Goal: Transaction & Acquisition: Purchase product/service

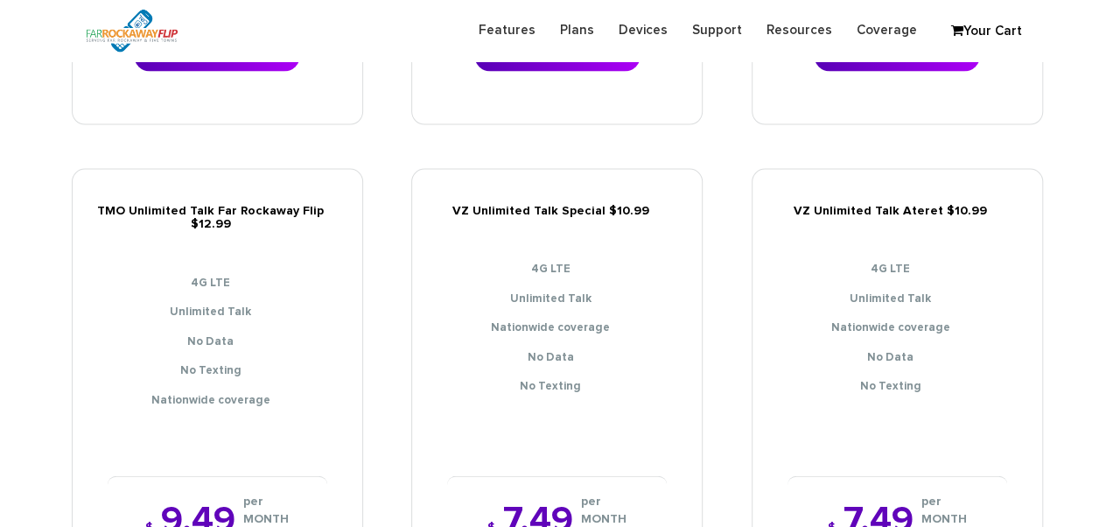
scroll to position [1924, 0]
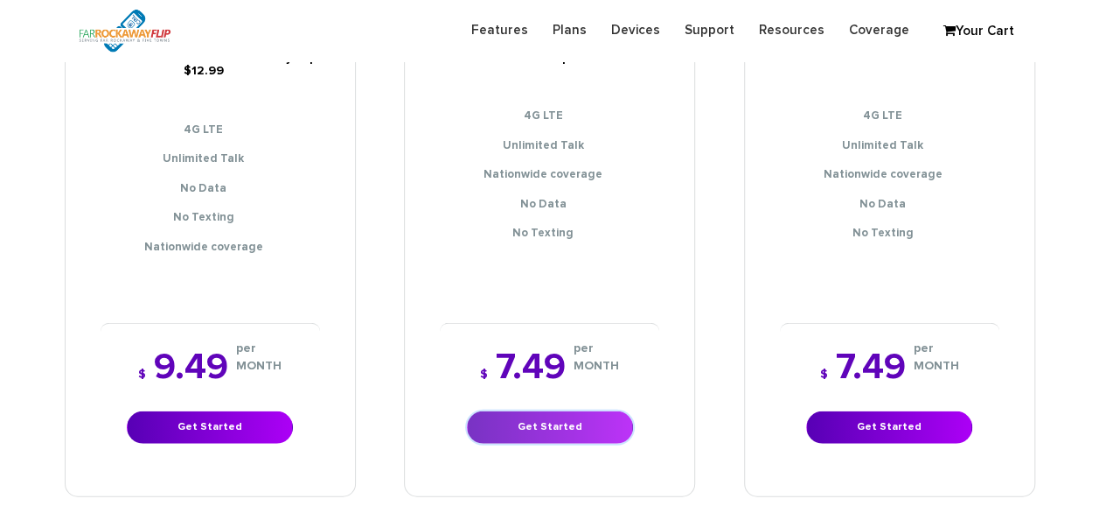
click at [555, 421] on link "Get Started" at bounding box center [550, 427] width 166 height 32
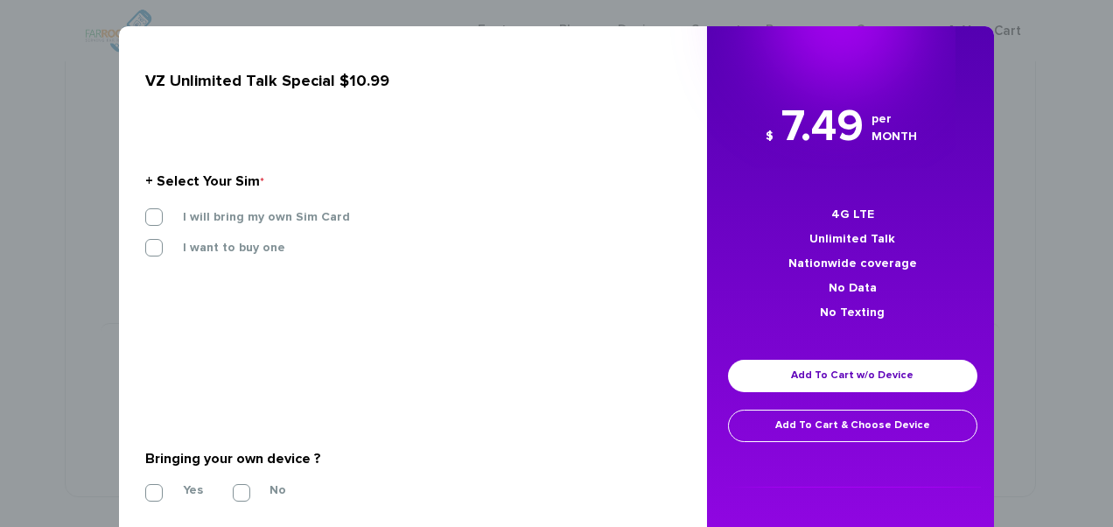
click at [267, 227] on div "I will bring my own Sim Card" at bounding box center [406, 223] width 548 height 31
click at [261, 222] on label "I will bring my own Sim Card" at bounding box center [253, 217] width 193 height 16
click at [145, 212] on input "I will bring my own Sim Card" at bounding box center [145, 212] width 0 height 0
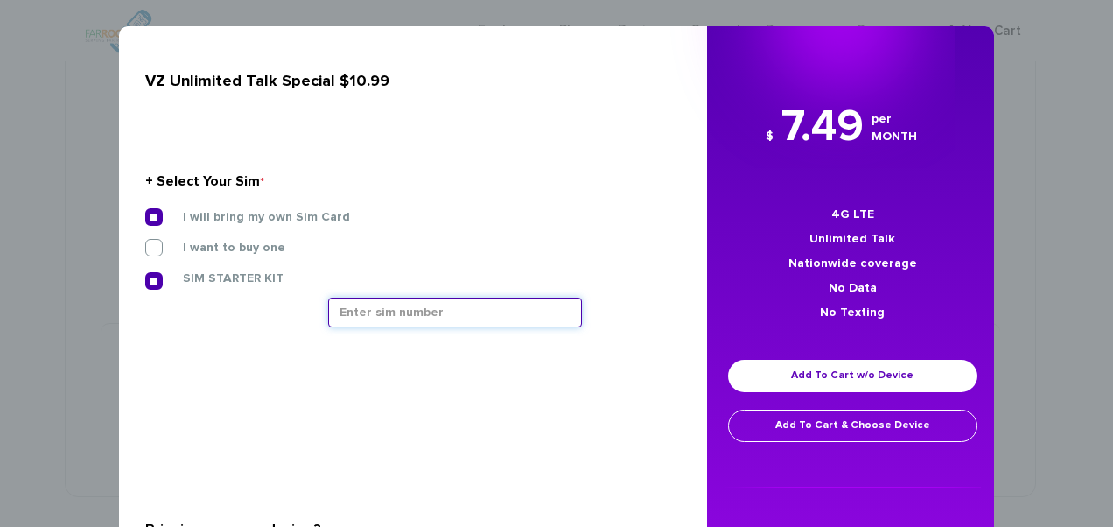
click at [376, 313] on input "text" at bounding box center [455, 312] width 254 height 30
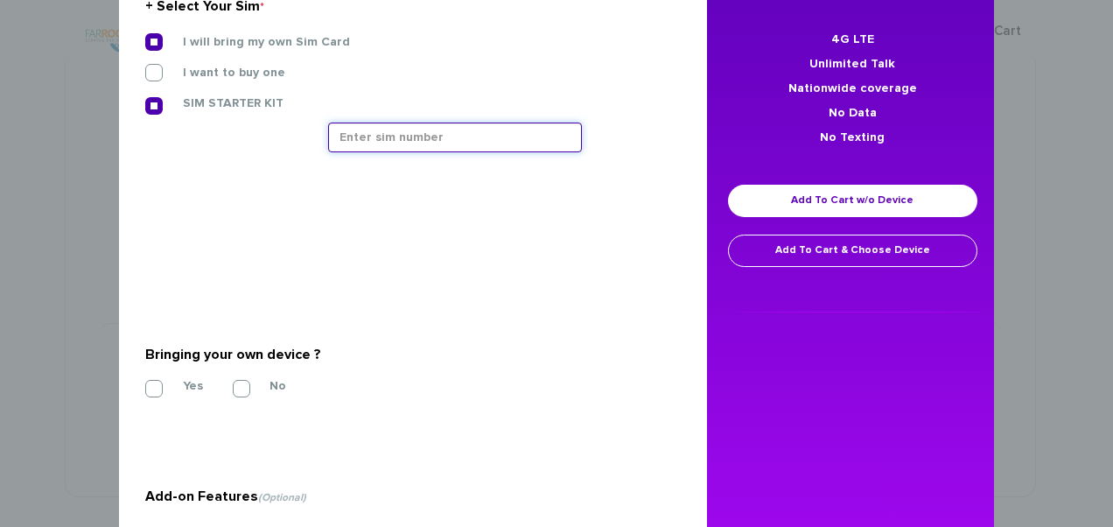
click at [328, 129] on input "text" at bounding box center [455, 137] width 254 height 30
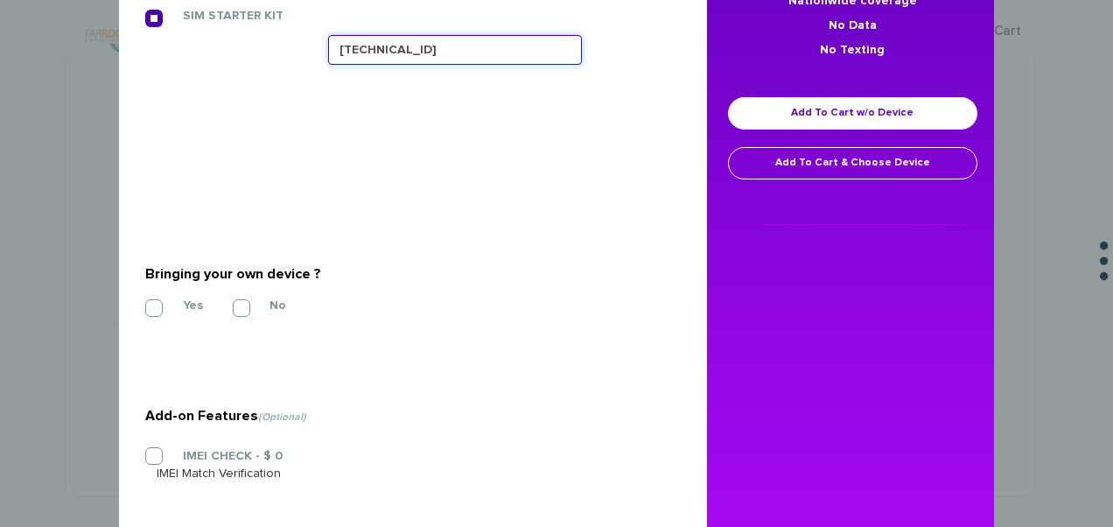
scroll to position [344, 0]
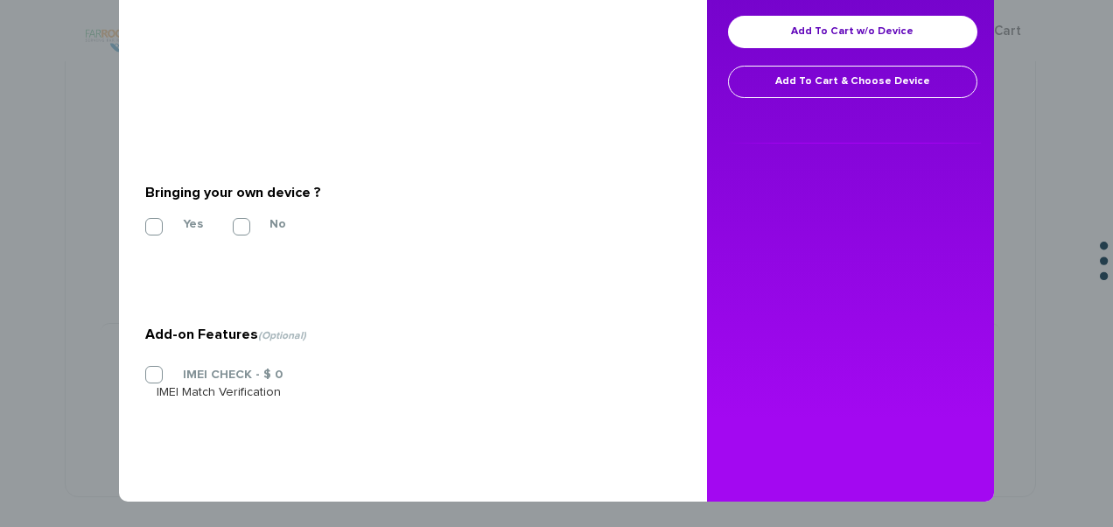
type input "89148000011835956069"
click at [293, 133] on section "Will you be porting in your number from your current carrier? * Please keep in …" at bounding box center [406, 90] width 522 height 87
click at [157, 223] on label "Yes" at bounding box center [180, 224] width 46 height 16
click at [145, 221] on input "Yes" at bounding box center [145, 221] width 0 height 0
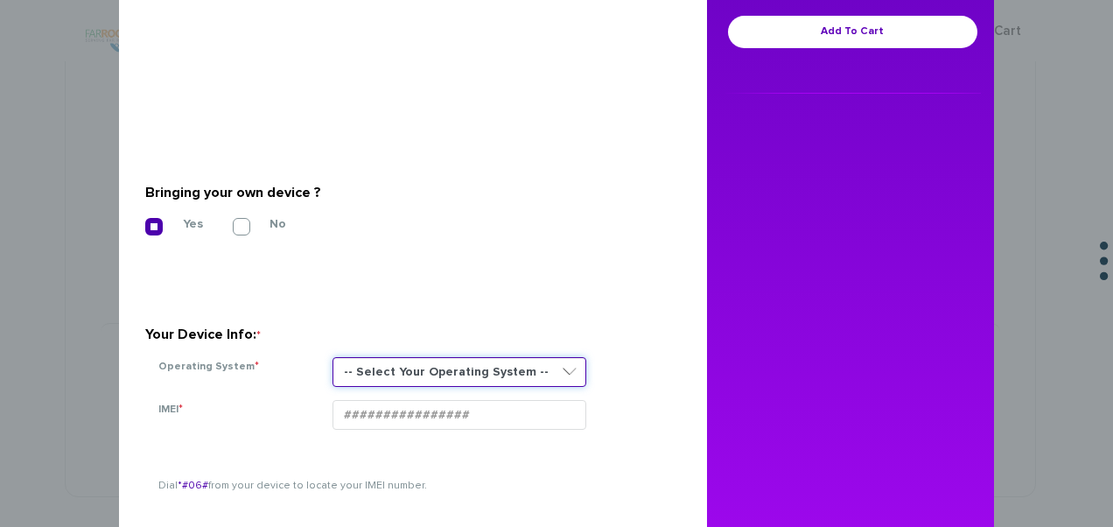
click at [387, 370] on select "-- Select Your Operating System -- ANDROID BLACKBERRY IOS NONE (BASIC PHONE) WI…" at bounding box center [459, 372] width 254 height 30
select select "ANDROID"
click at [332, 357] on select "-- Select Your Operating System -- ANDROID BLACKBERRY IOS NONE (BASIC PHONE) WI…" at bounding box center [459, 372] width 254 height 30
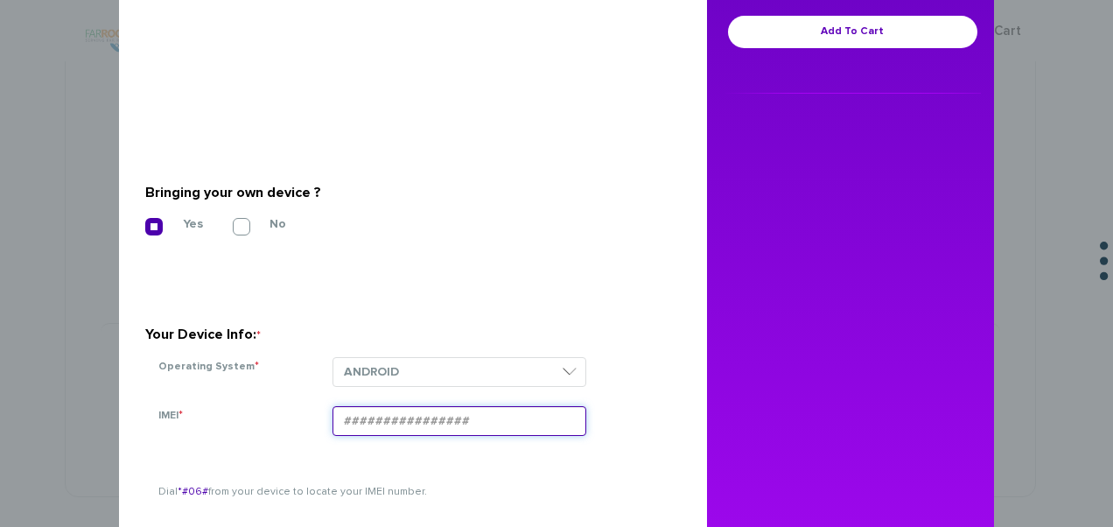
paste input "354834102637448"
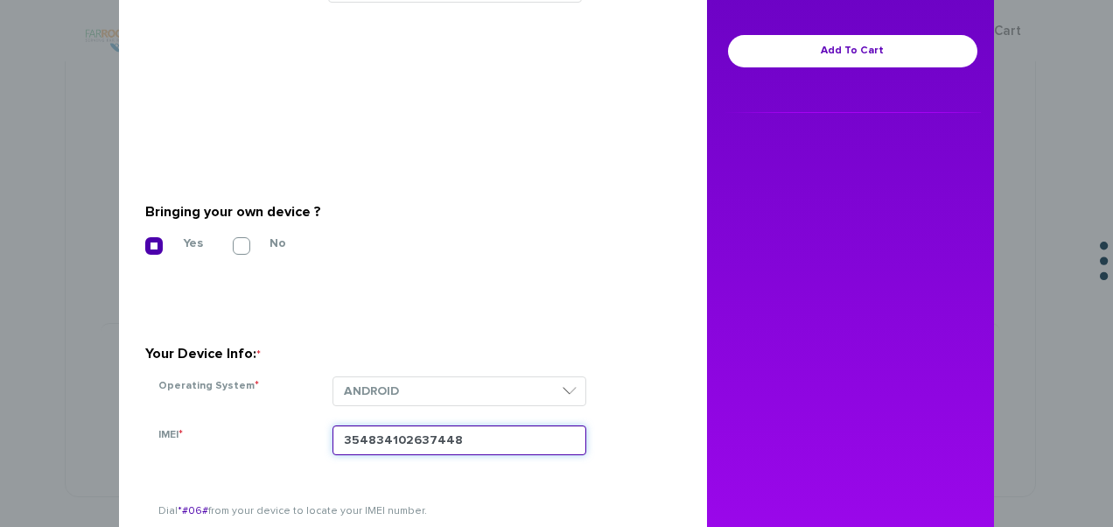
scroll to position [208, 0]
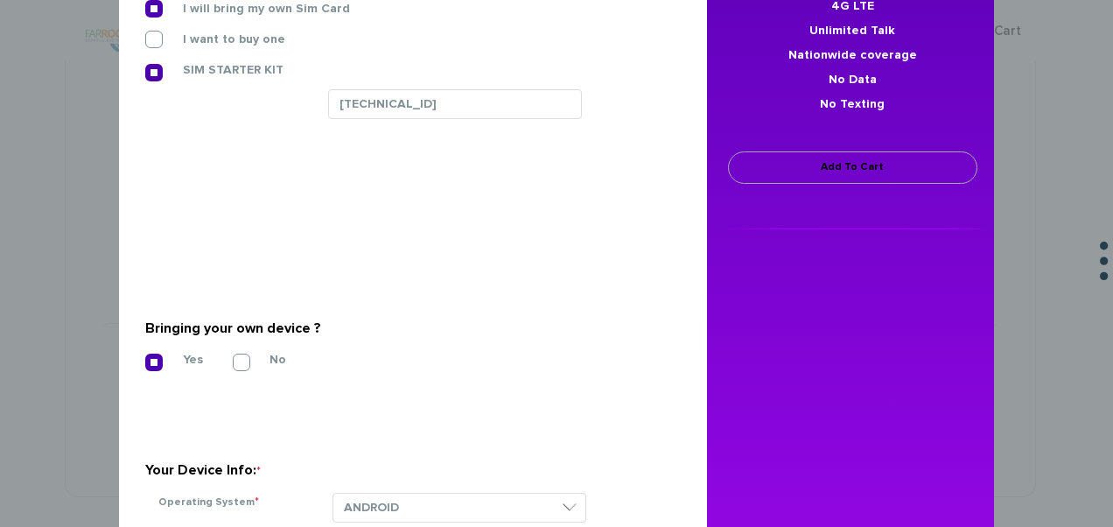
type input "354834102637448"
click at [745, 168] on link "Add To Cart" at bounding box center [852, 167] width 249 height 32
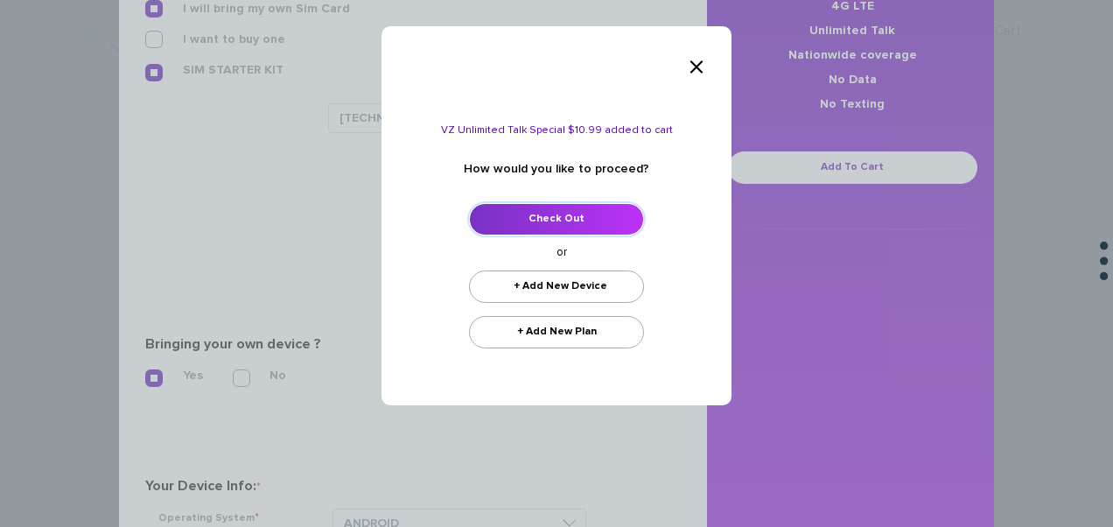
click at [572, 216] on link "Check Out" at bounding box center [556, 219] width 175 height 32
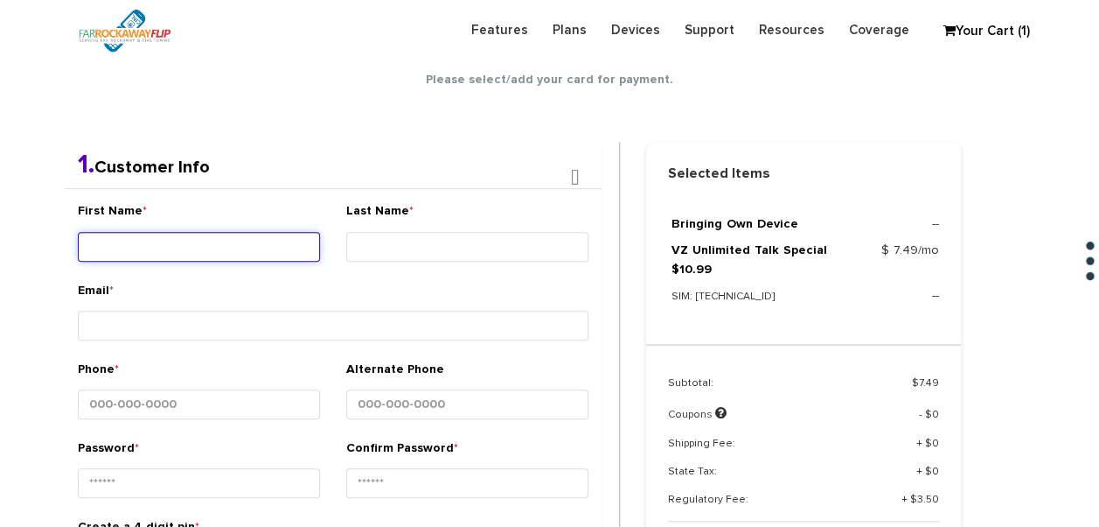
click at [224, 240] on input "First Name *" at bounding box center [199, 247] width 242 height 30
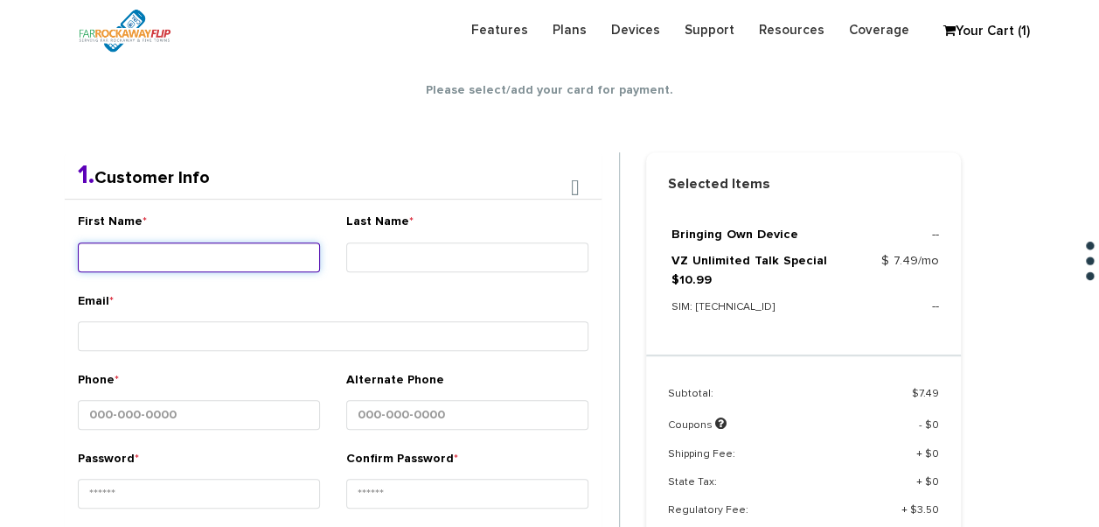
scroll to position [308, 0]
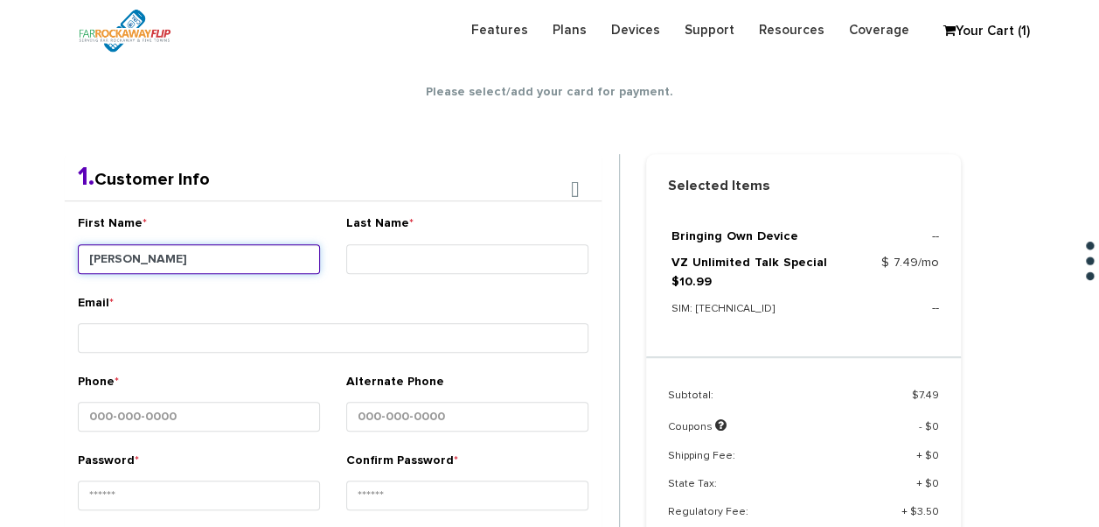
type input "Aliza"
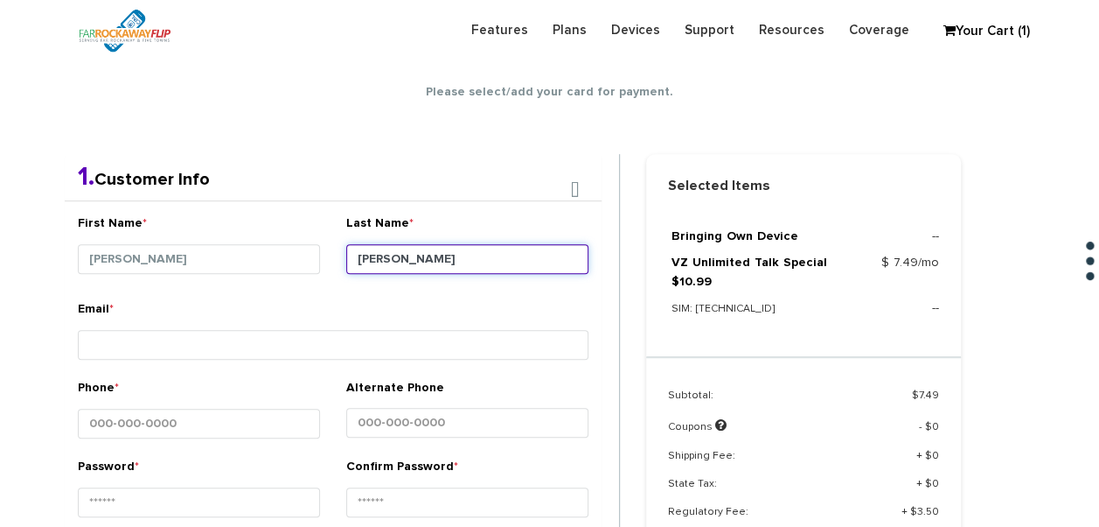
type input "Teitelbaum"
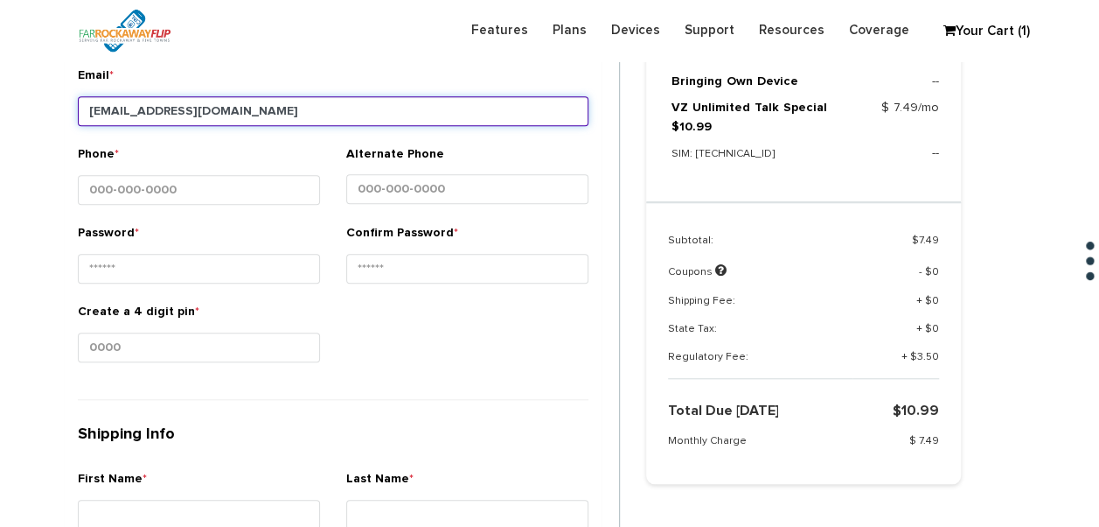
scroll to position [570, 0]
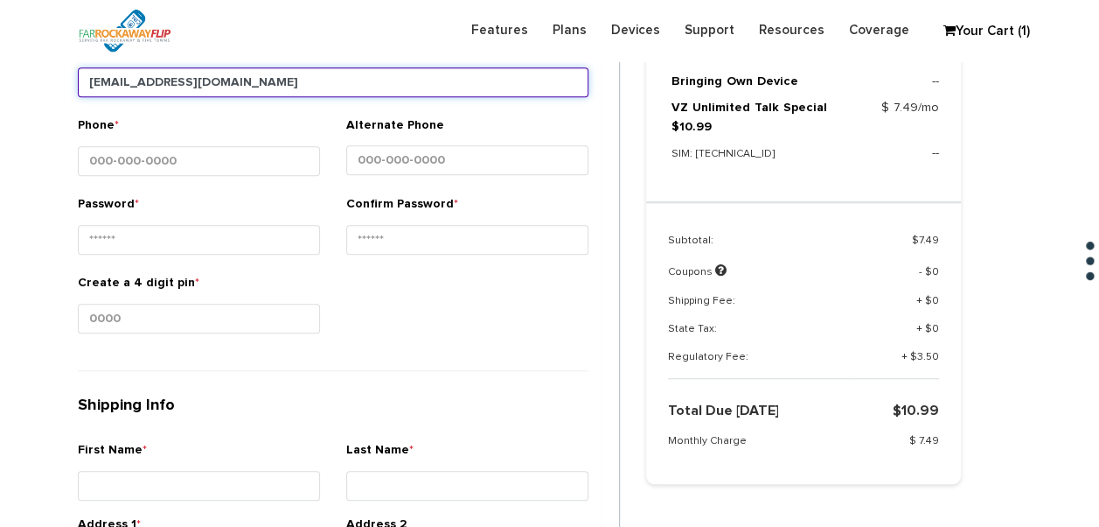
type input "alizateitelbaum@gmail.com"
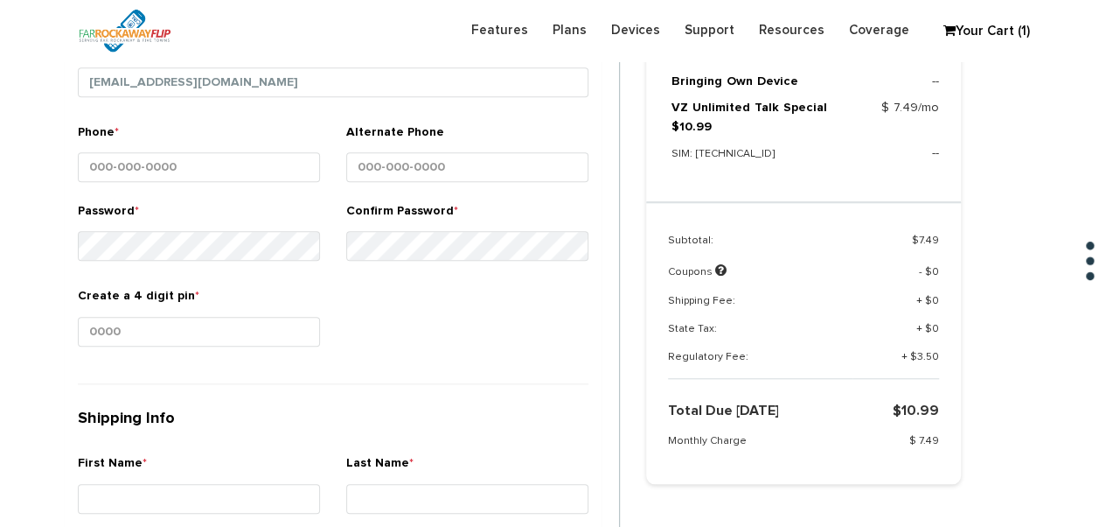
drag, startPoint x: 196, startPoint y: 298, endPoint x: 203, endPoint y: 306, distance: 10.5
click at [198, 300] on div "Create a 4 digit pin *" at bounding box center [199, 320] width 242 height 66
click at [209, 317] on input "Create a 4 digit pin *" at bounding box center [199, 332] width 242 height 30
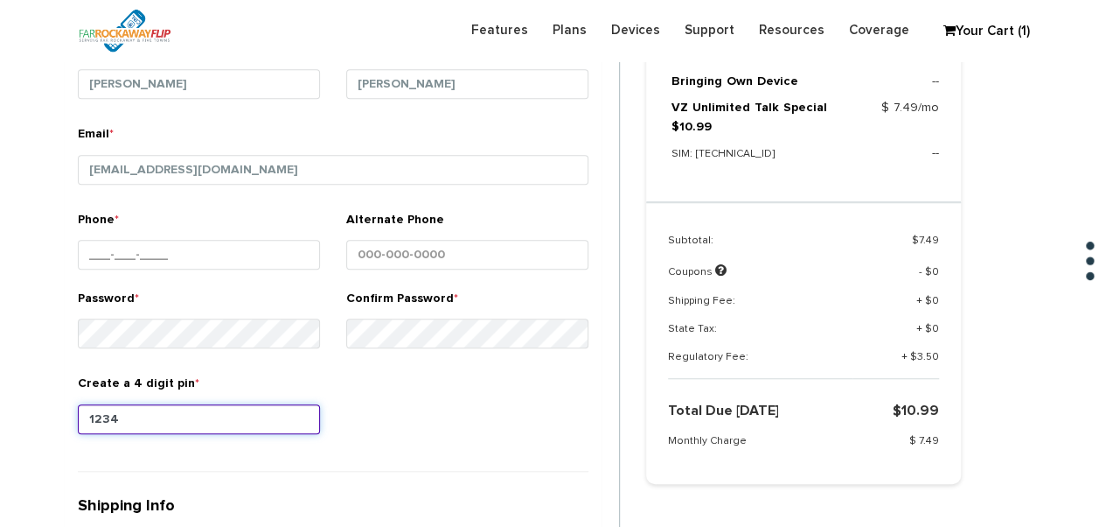
type input "1234"
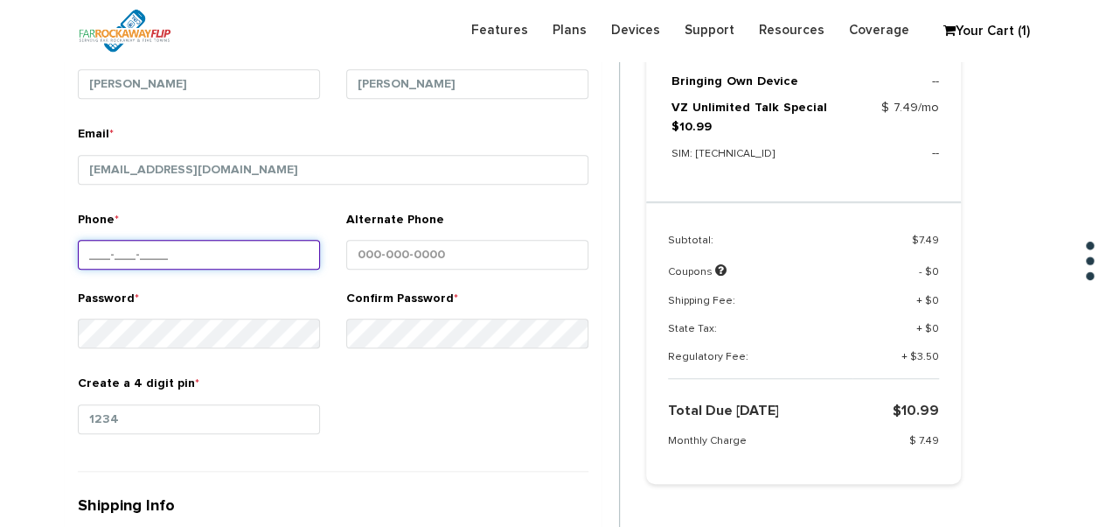
click at [294, 257] on input "Phone *" at bounding box center [199, 255] width 242 height 30
type input "[PHONE_NUMBER]"
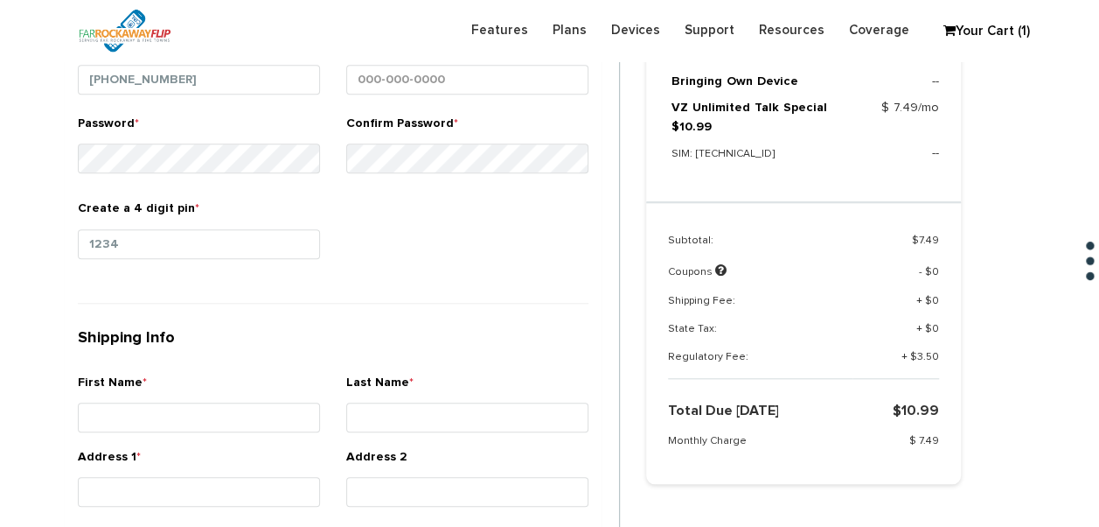
click at [423, 238] on div "Create a 4 digit pin * 1234" at bounding box center [333, 242] width 537 height 86
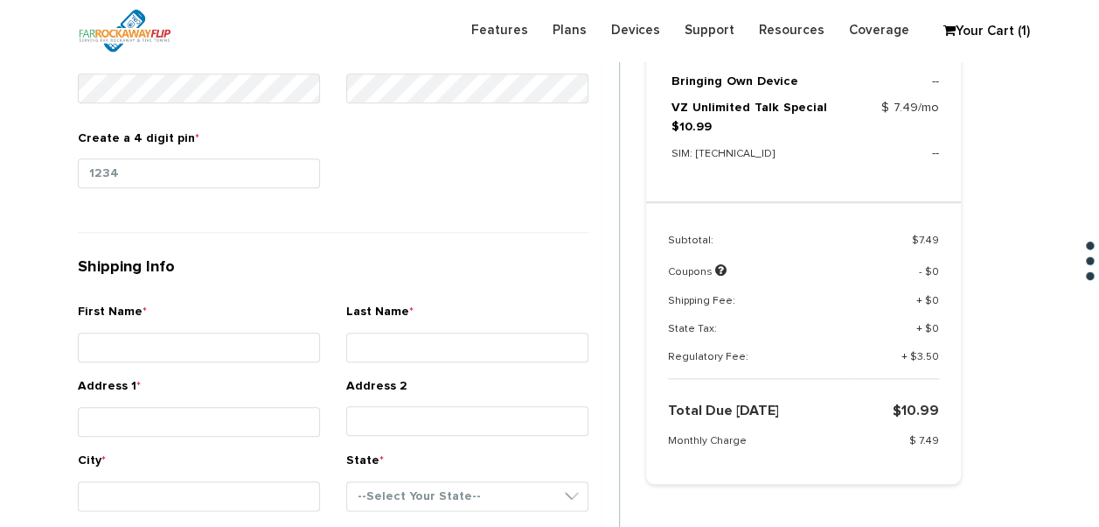
scroll to position [833, 0]
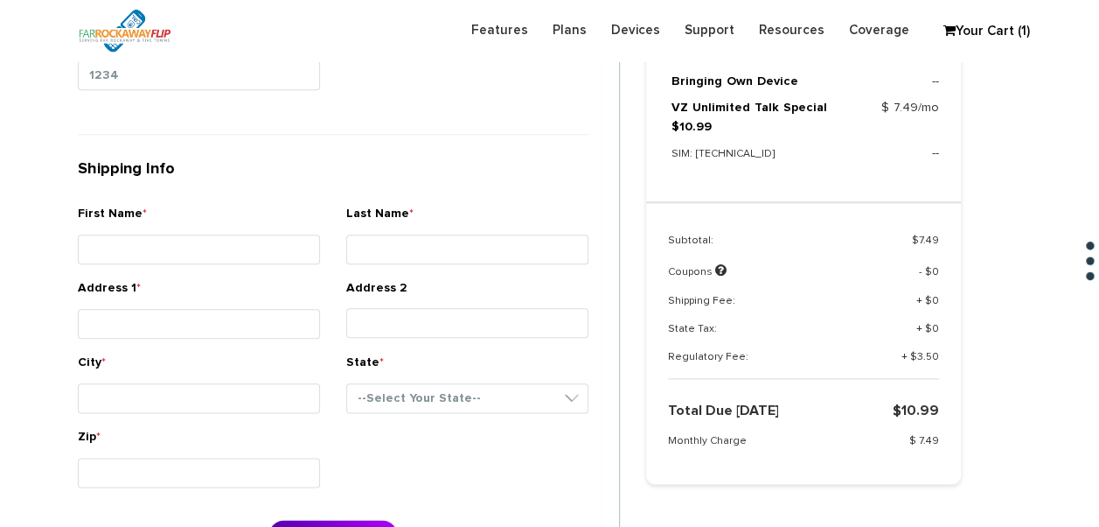
click at [260, 266] on small at bounding box center [199, 268] width 242 height 4
click at [259, 241] on input "First Name *" at bounding box center [199, 249] width 242 height 30
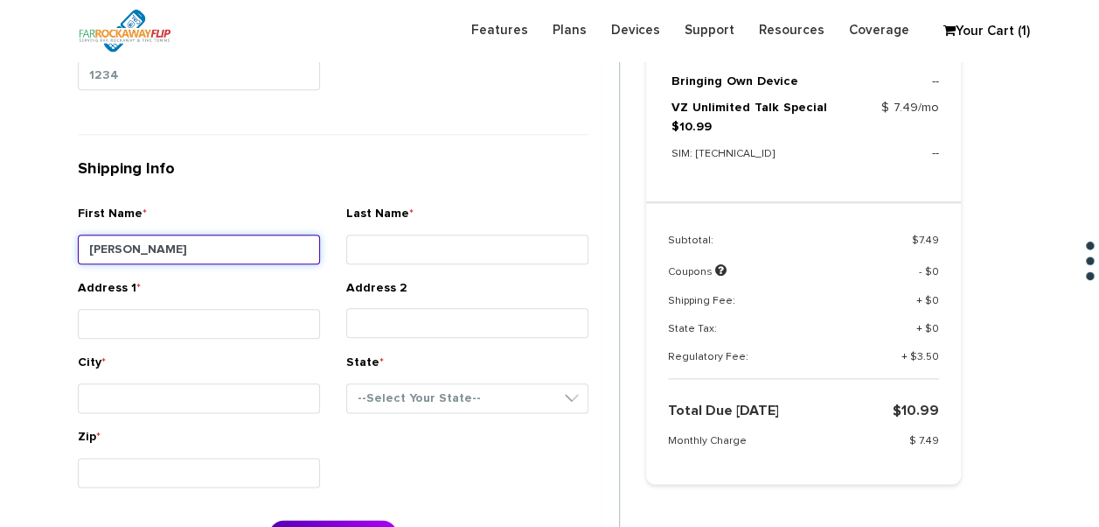
type input "[PERSON_NAME]"
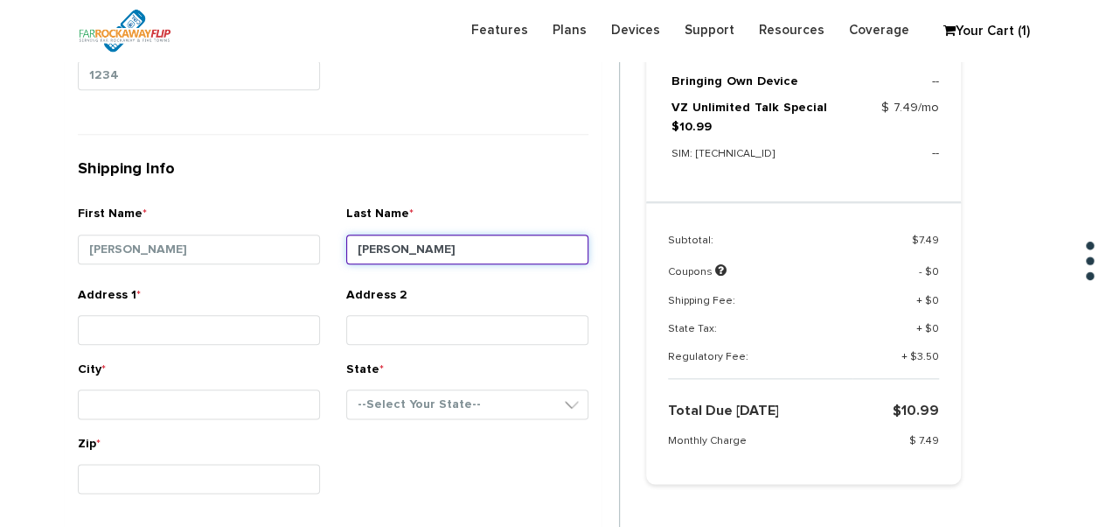
type input "teitelbaum"
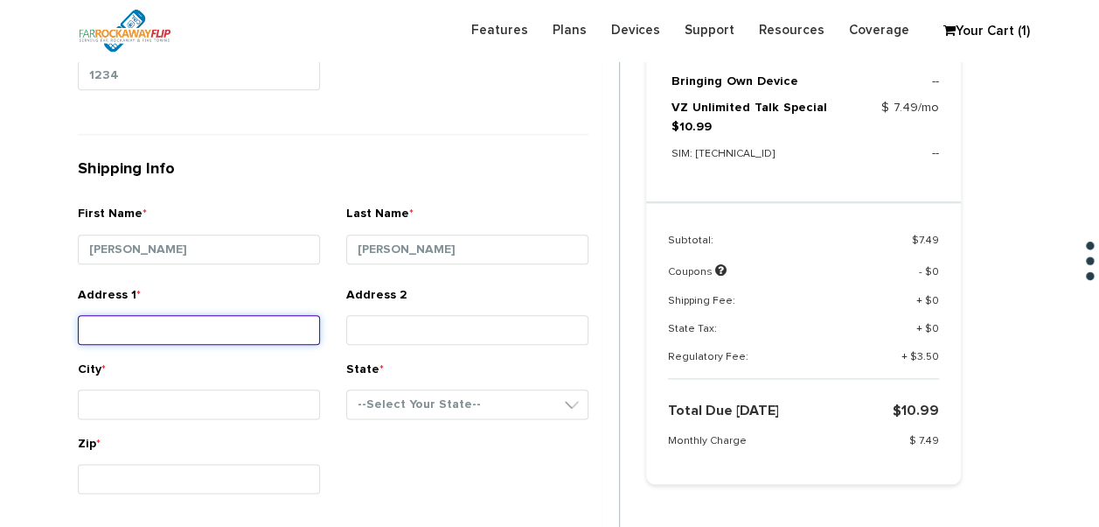
click at [243, 331] on input "Address 1 *" at bounding box center [199, 330] width 242 height 30
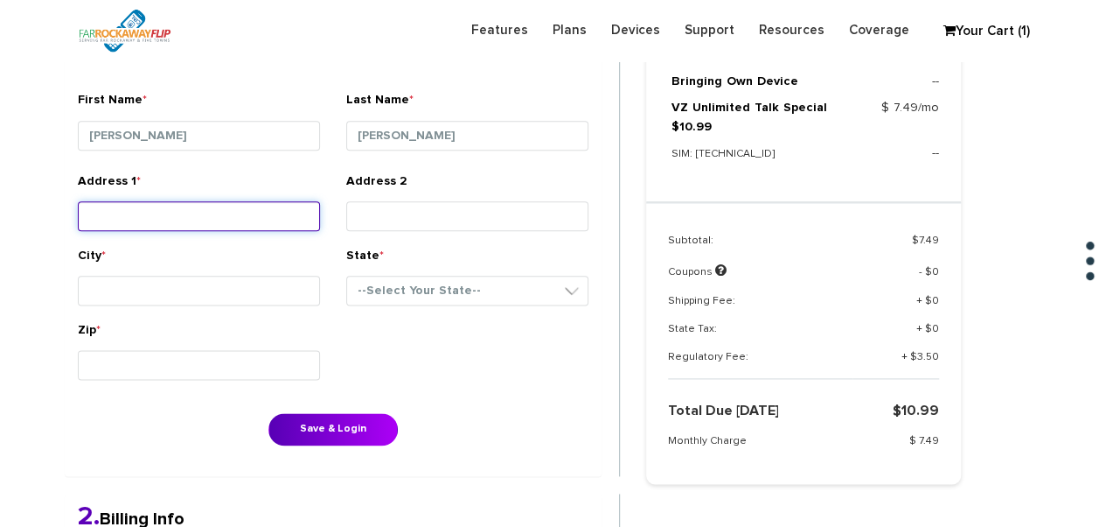
scroll to position [1008, 0]
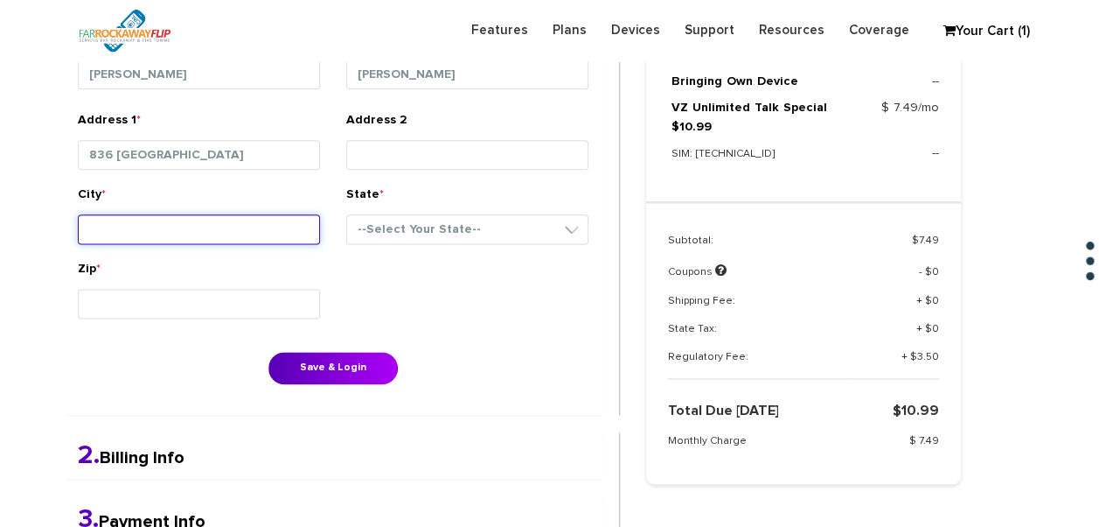
click at [254, 211] on div "City *" at bounding box center [199, 218] width 242 height 66
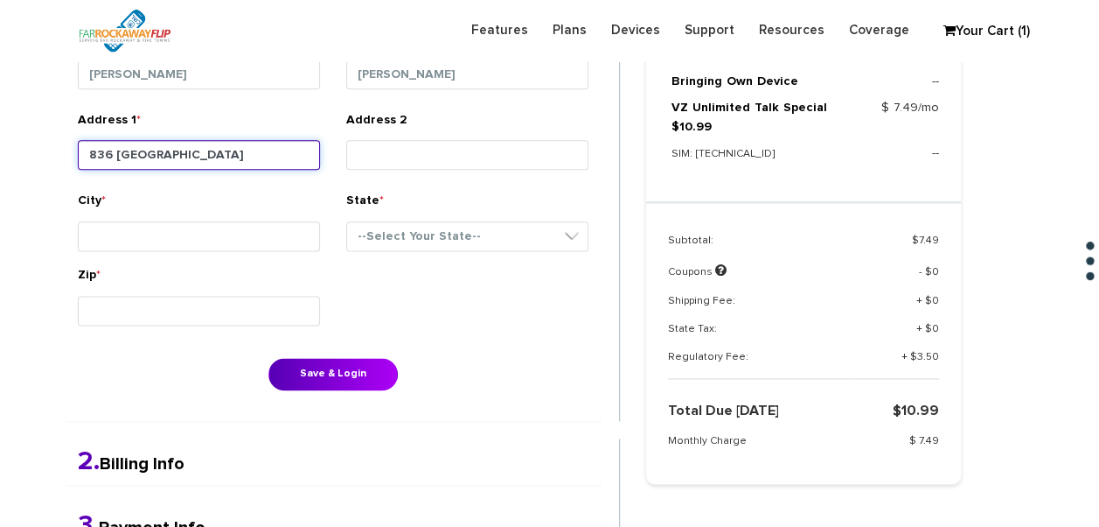
click at [227, 163] on input "836 newburg" at bounding box center [199, 155] width 242 height 30
type input "836 newburg avenue"
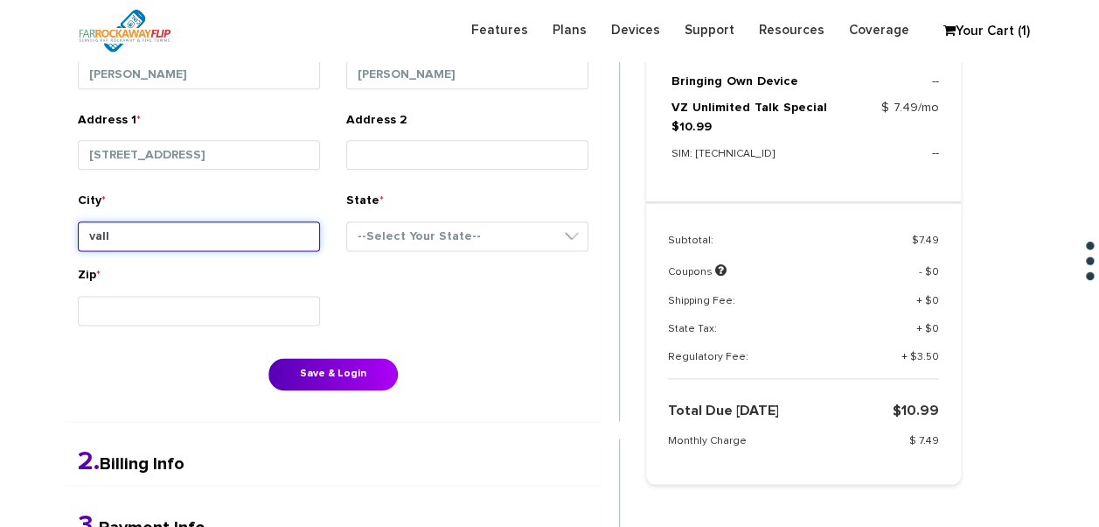
type input "Valley Stream"
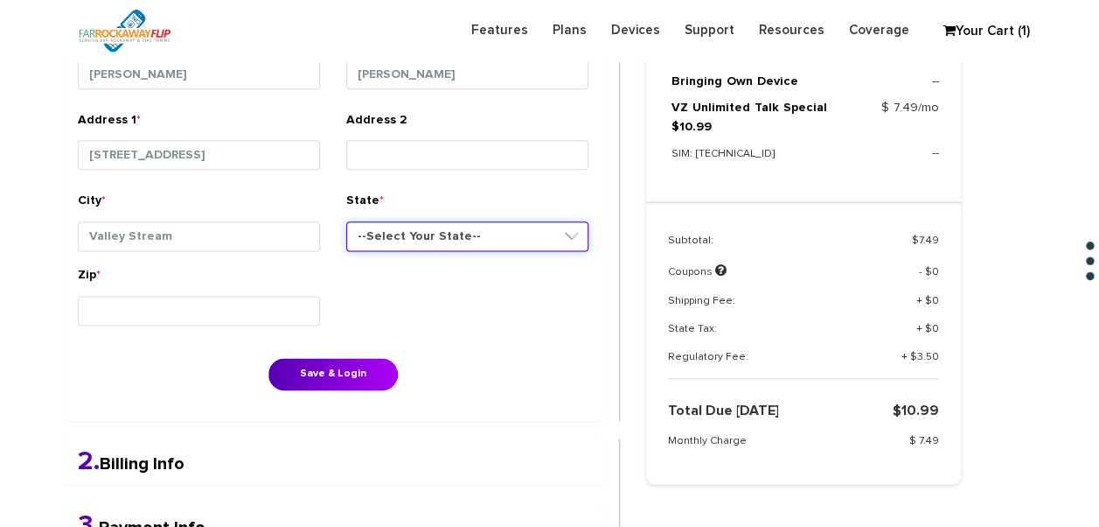
select select "NY"
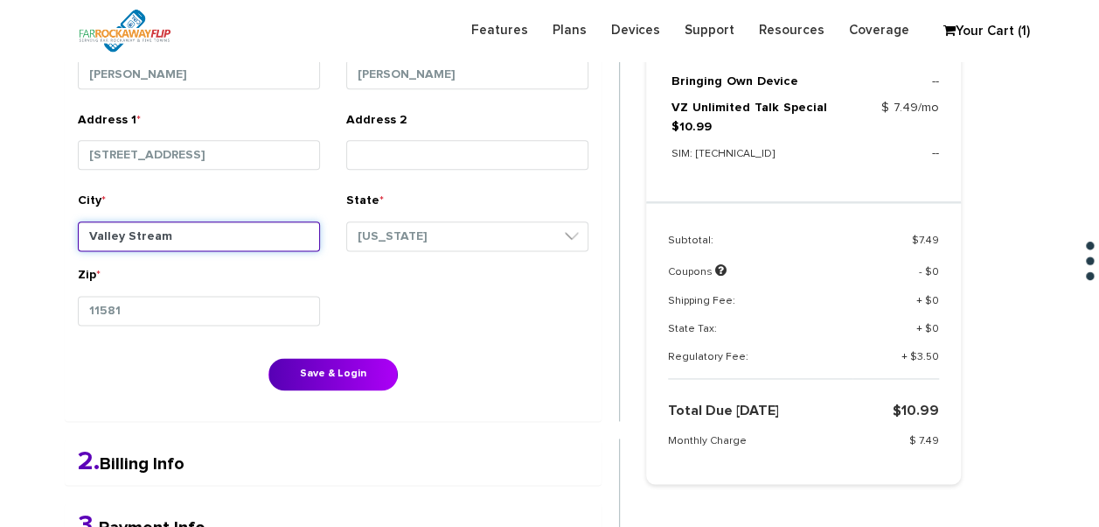
type input "11581"
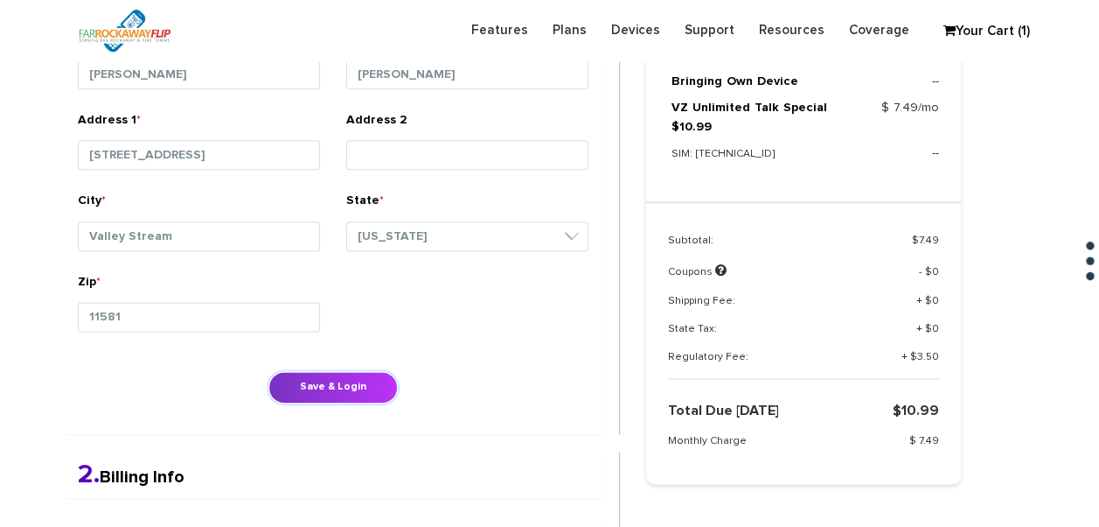
click at [339, 380] on button "Save & Login" at bounding box center [333, 387] width 129 height 32
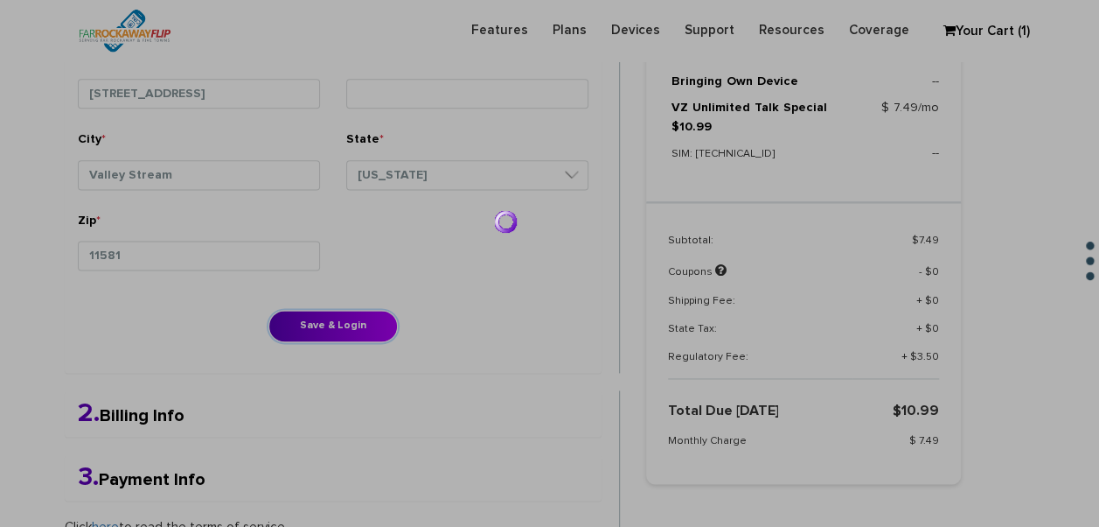
scroll to position [1095, 0]
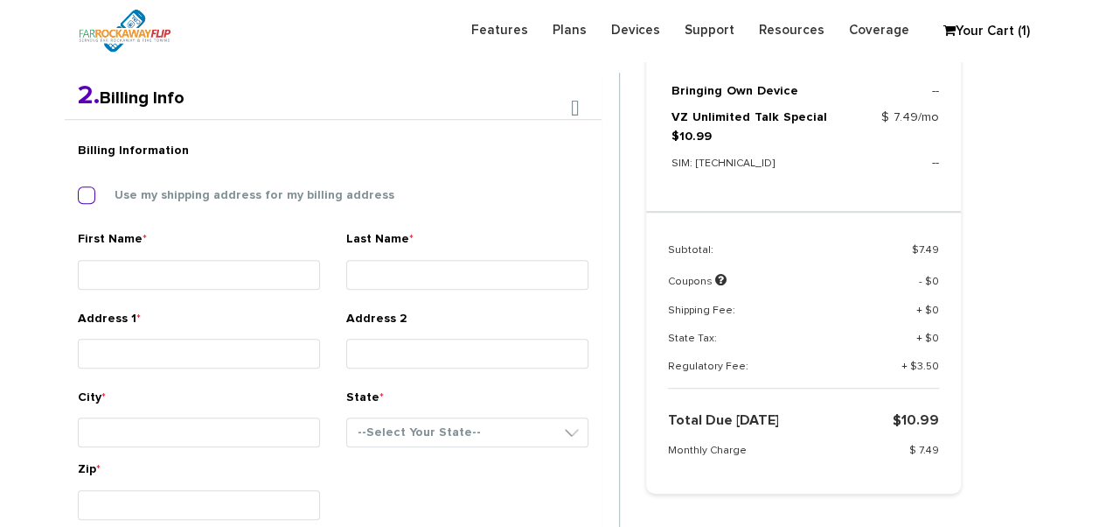
click at [212, 202] on label "Use my shipping address for my billing address" at bounding box center [241, 195] width 306 height 16
click at [78, 190] on input "Use my shipping address for my billing address" at bounding box center [78, 190] width 0 height 0
type input "aliza"
type input "teitelbaum"
type input "836 newburg avenue"
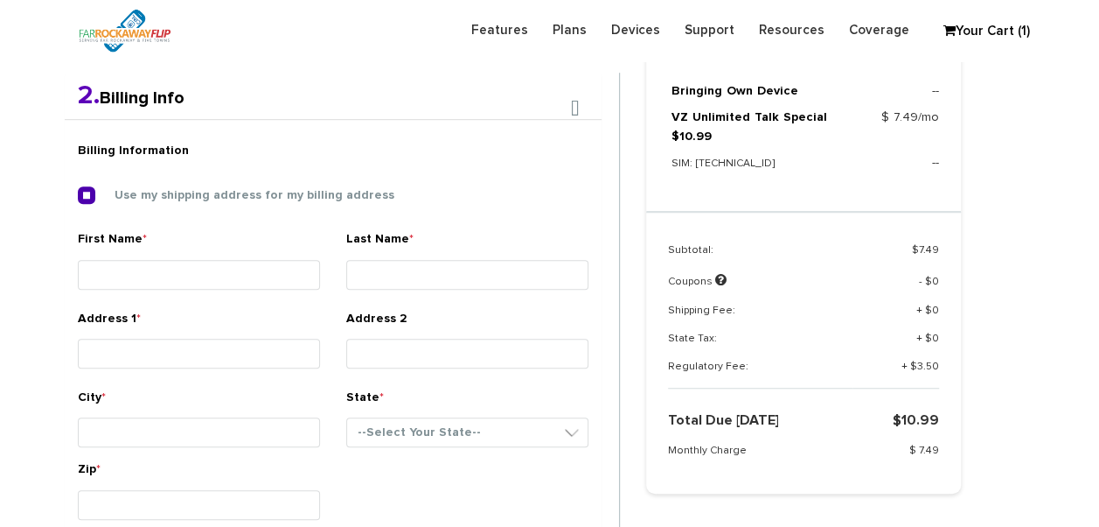
type input "Valley Stream"
select select "NY"
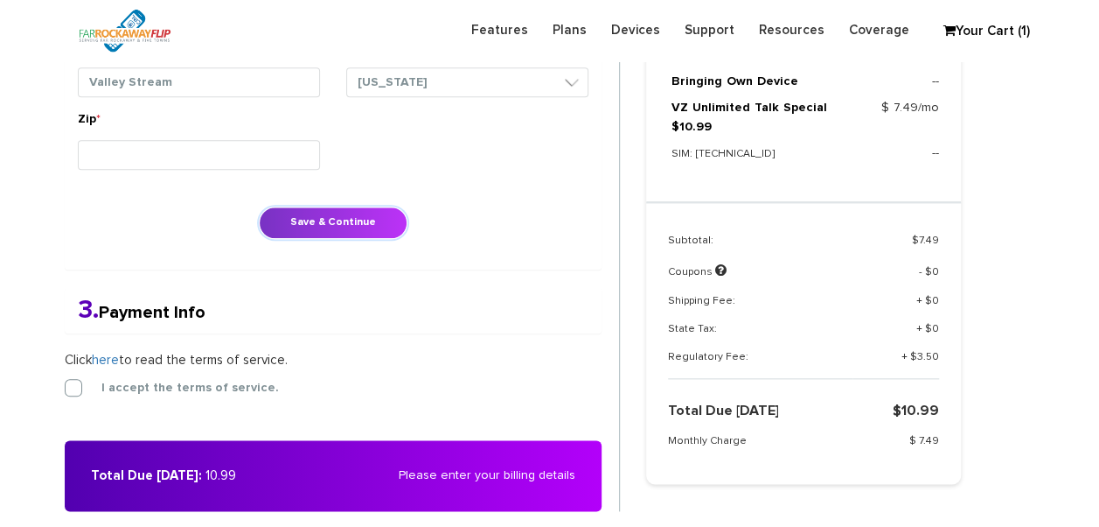
click at [301, 218] on button "Save & Continue" at bounding box center [333, 222] width 149 height 32
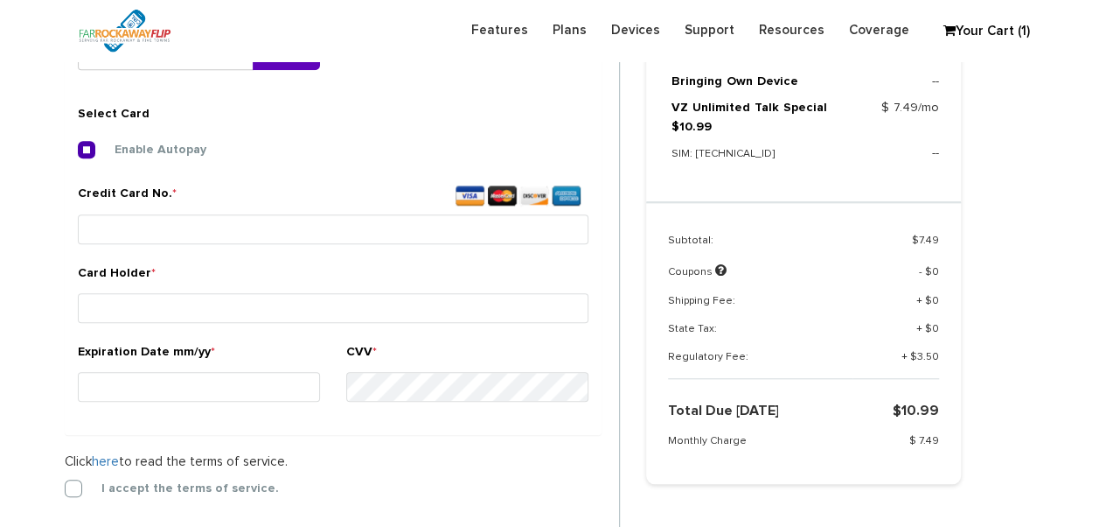
scroll to position [651, 0]
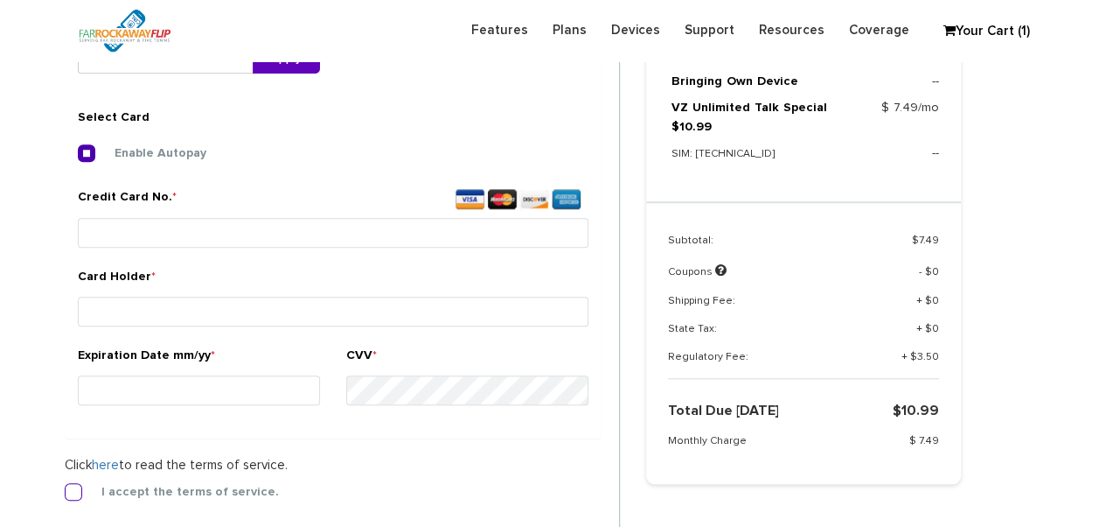
click at [79, 489] on label "I accept the terms of service." at bounding box center [177, 492] width 204 height 16
click at [65, 486] on input "I accept the terms of service." at bounding box center [65, 486] width 0 height 0
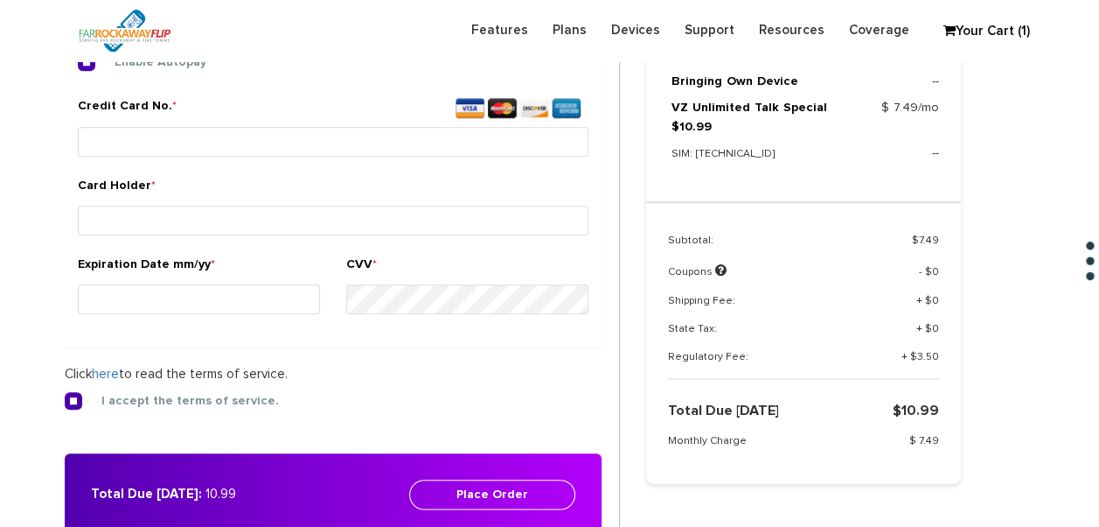
scroll to position [738, 0]
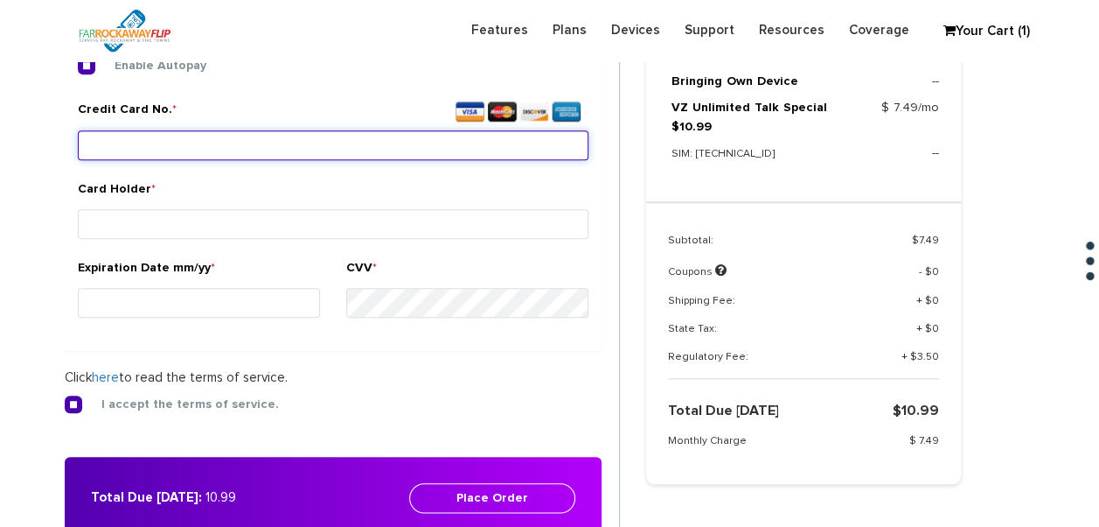
click at [275, 153] on input "Credit Card No. *" at bounding box center [333, 145] width 511 height 30
click at [398, 150] on input "Credit Card No. *" at bounding box center [333, 145] width 511 height 30
type input "4388 5761 8457 5937"
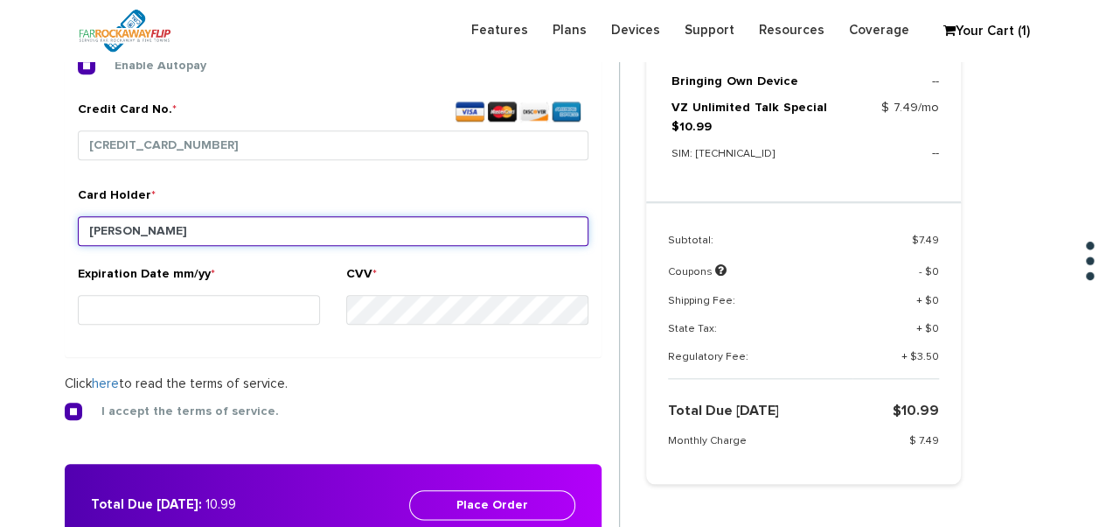
type input "[PERSON_NAME]"
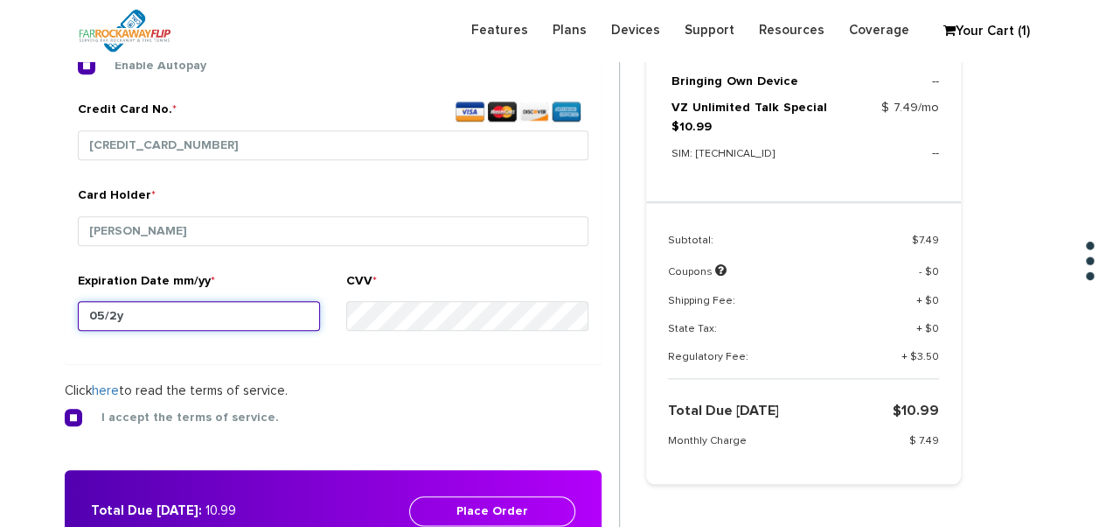
type input "05/29"
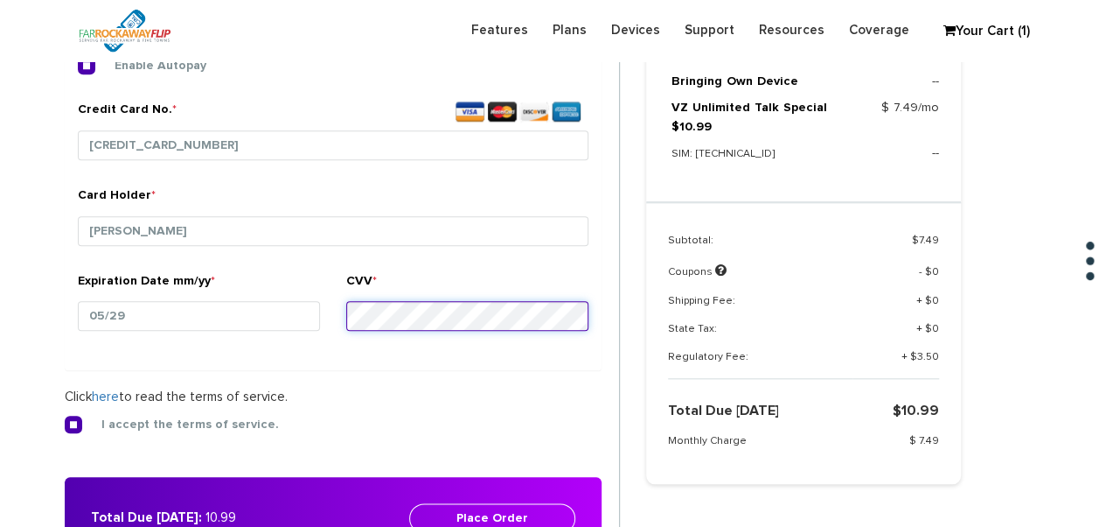
scroll to position [913, 0]
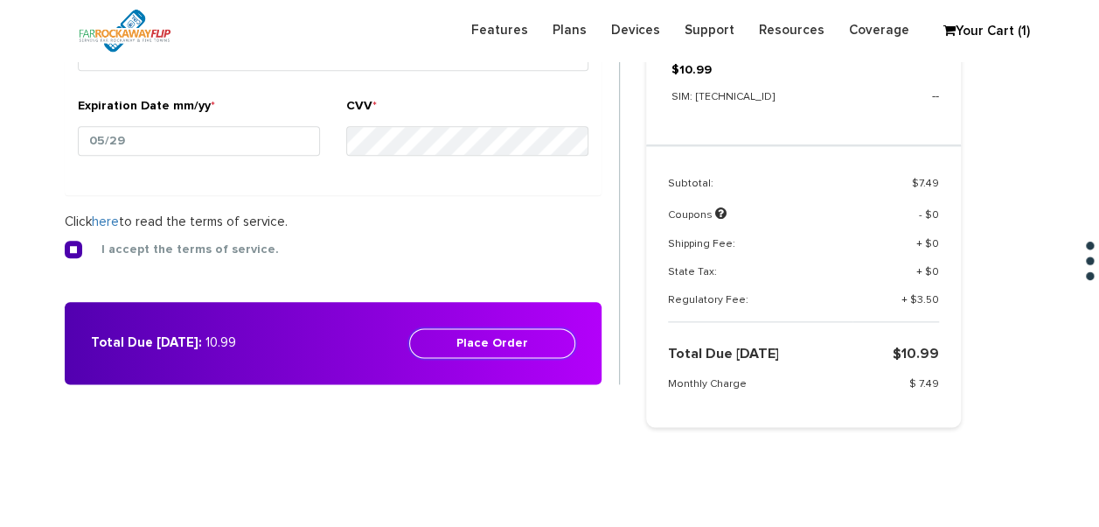
click at [561, 331] on button "Place Order" at bounding box center [492, 343] width 166 height 30
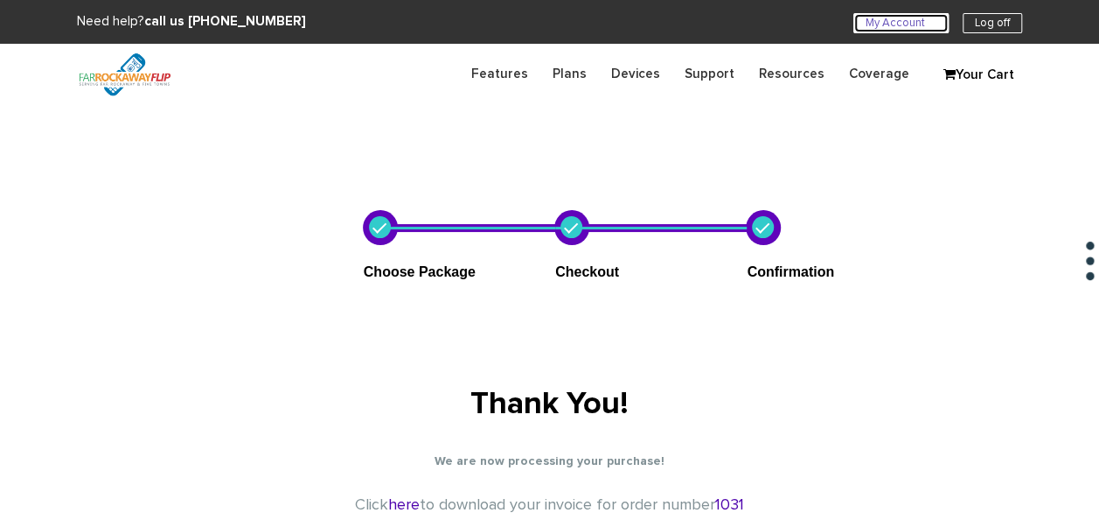
click at [891, 25] on link "My Account U" at bounding box center [901, 23] width 95 height 20
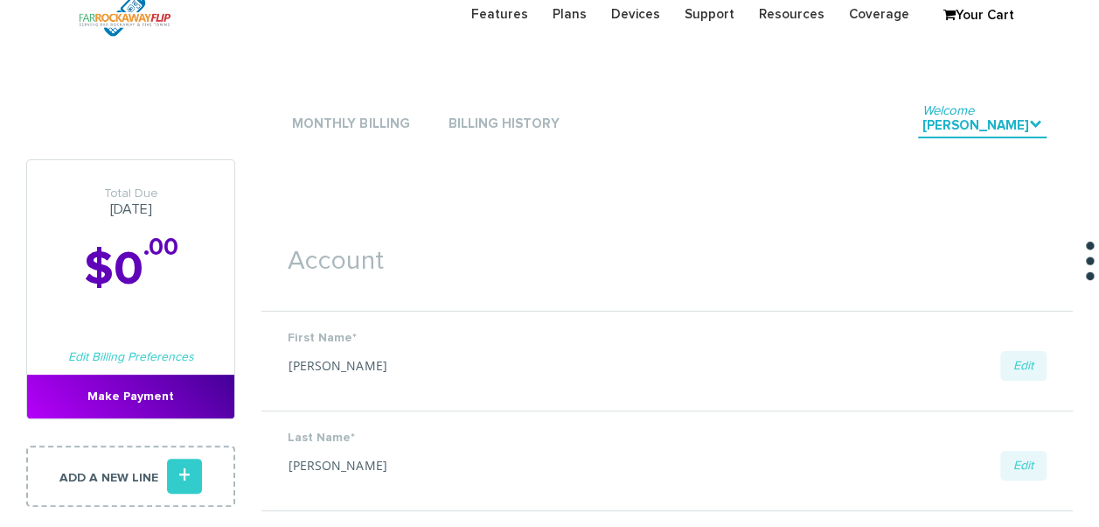
scroll to position [87, 0]
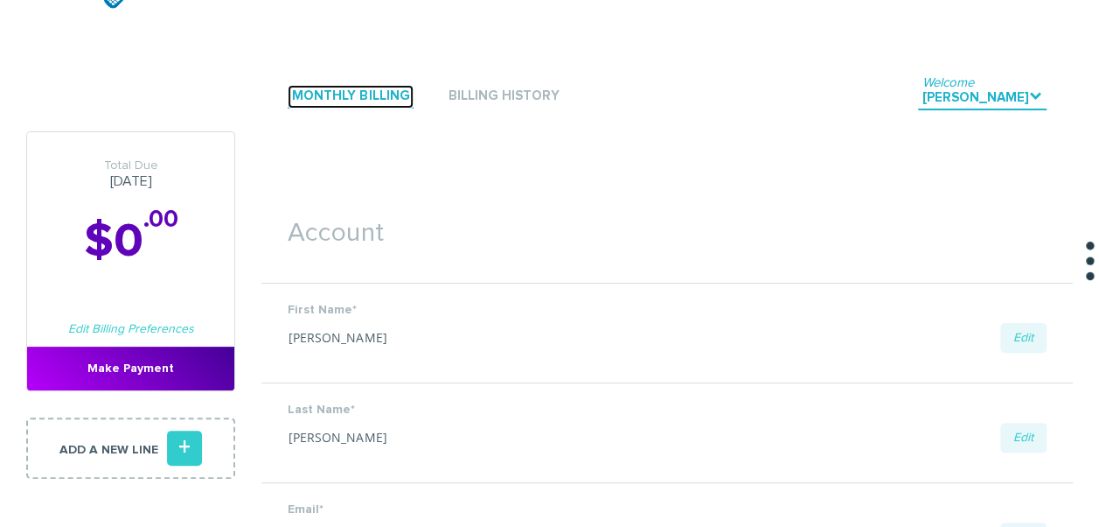
click at [294, 95] on link "Monthly Billing" at bounding box center [351, 97] width 126 height 24
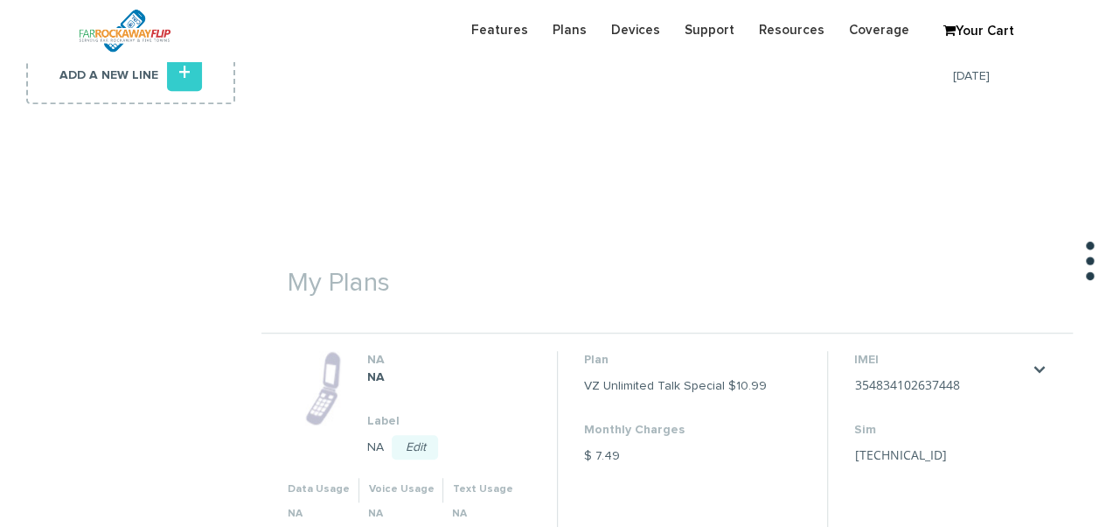
scroll to position [525, 0]
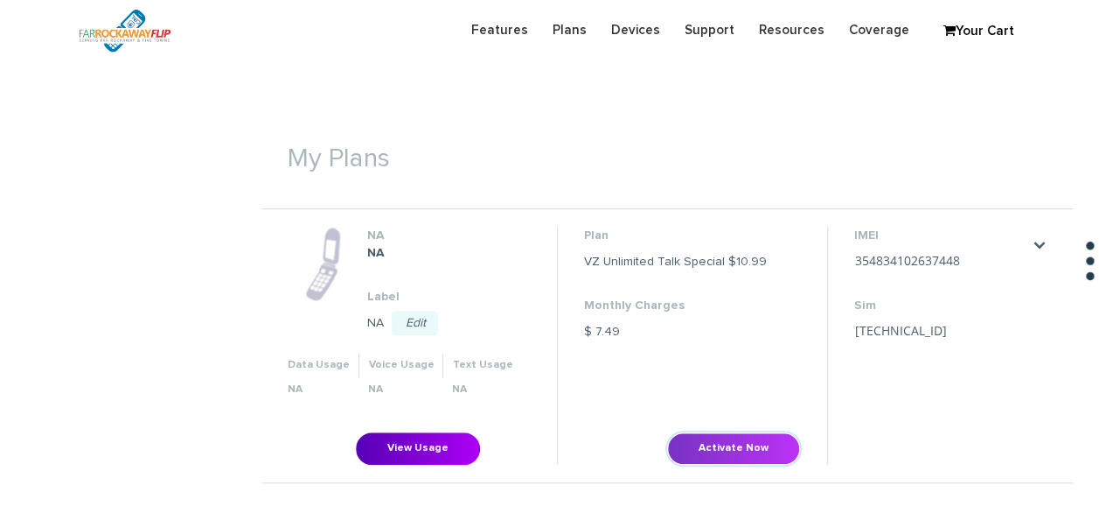
click at [697, 443] on button "Activate Now" at bounding box center [733, 448] width 133 height 32
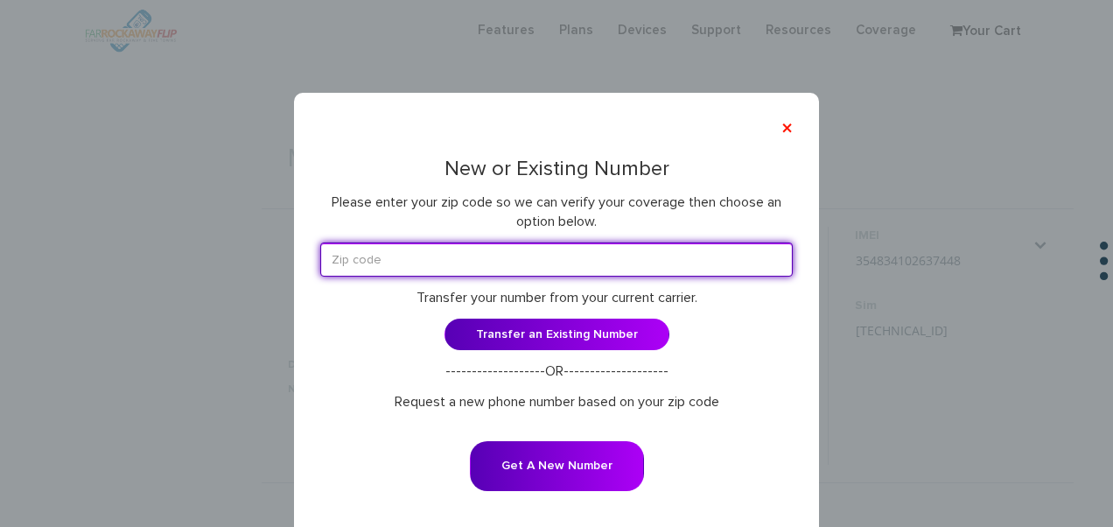
click at [518, 266] on input "text" at bounding box center [556, 259] width 472 height 34
type input "11516"
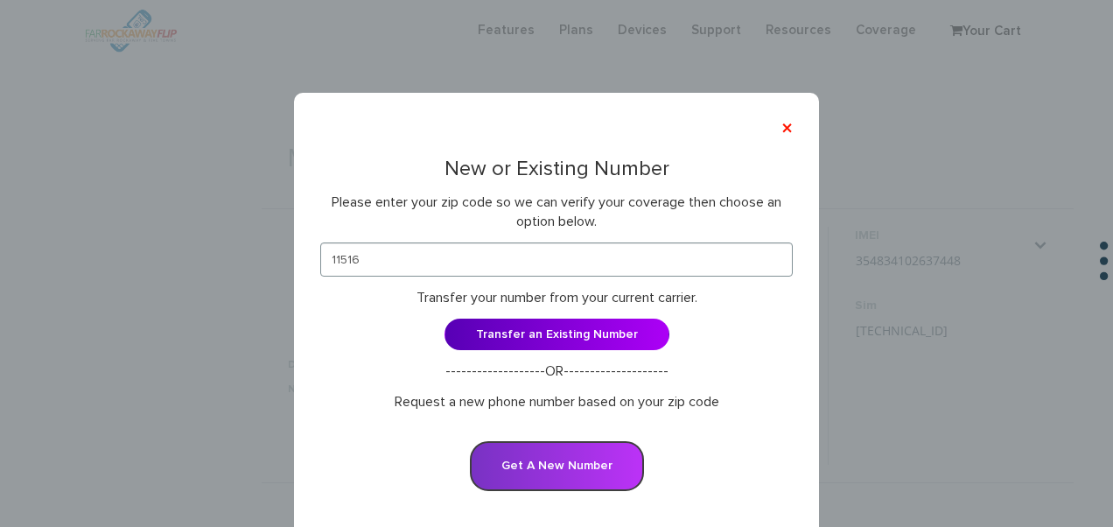
click at [506, 443] on button "Get A New Number" at bounding box center [557, 466] width 174 height 50
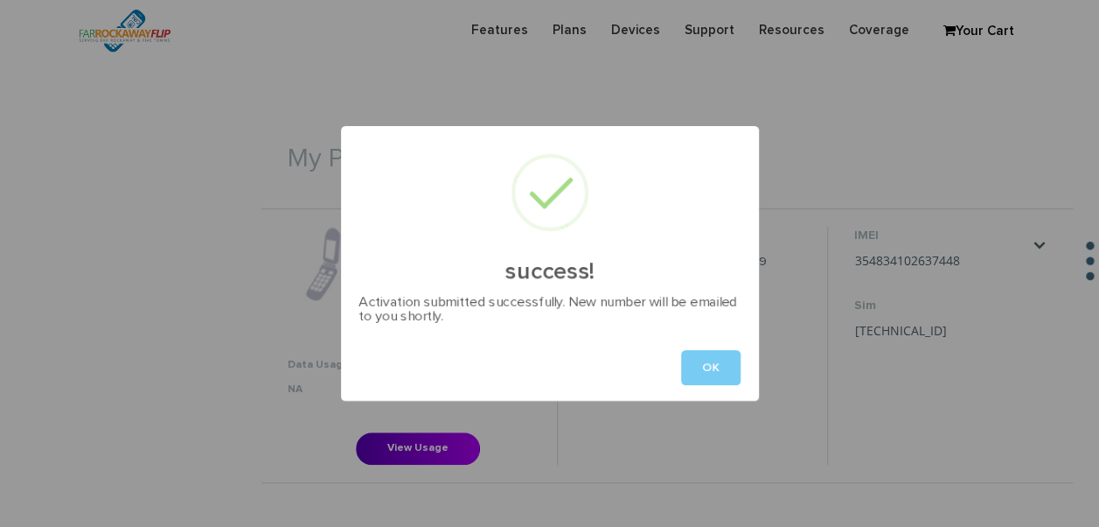
click at [708, 371] on button "OK" at bounding box center [710, 367] width 59 height 35
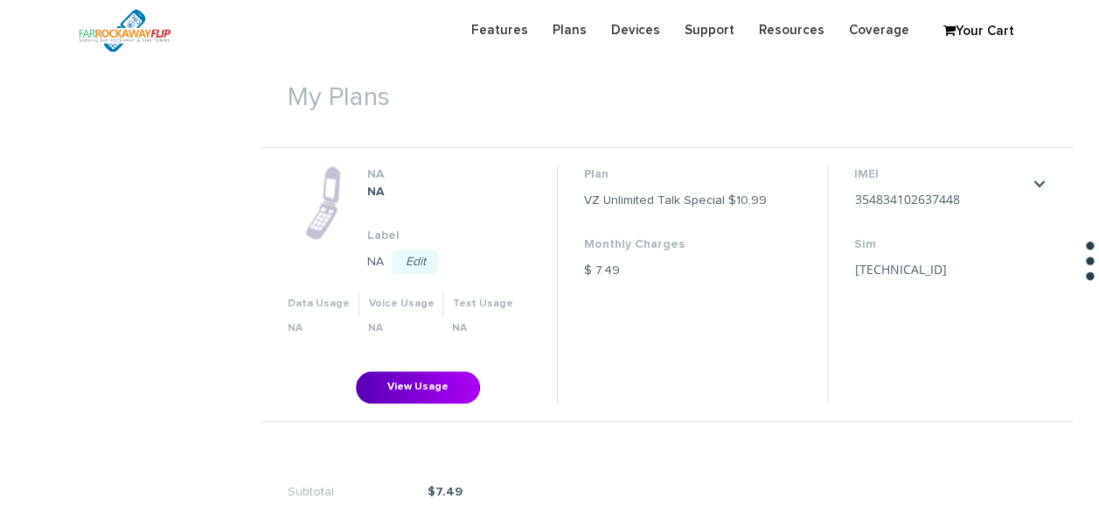
scroll to position [525, 0]
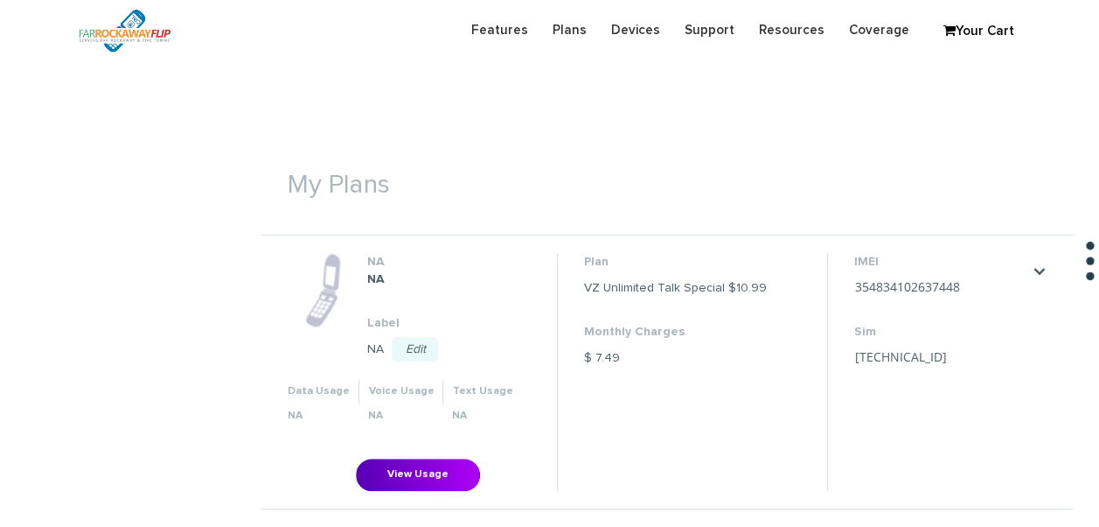
scroll to position [416, 0]
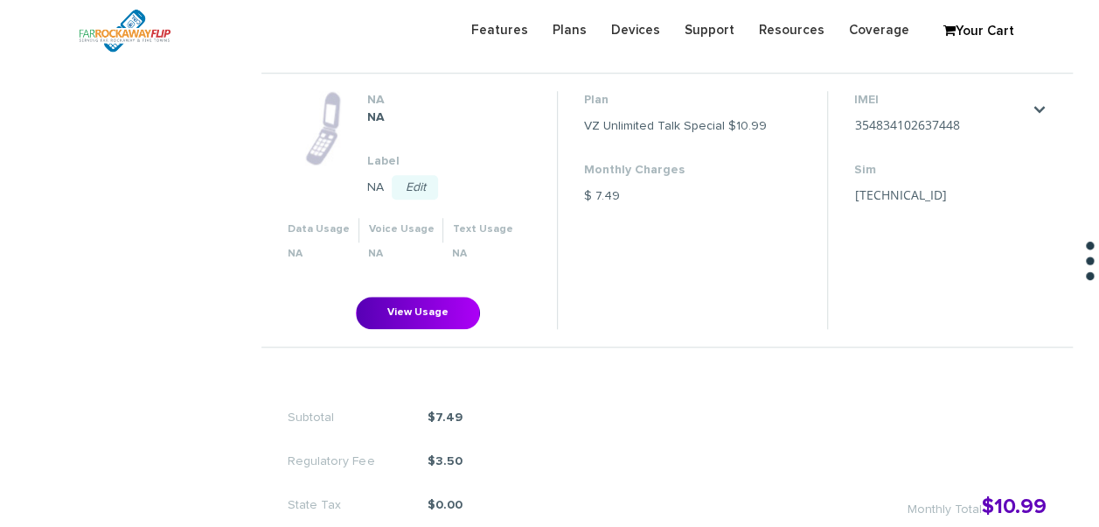
scroll to position [579, 0]
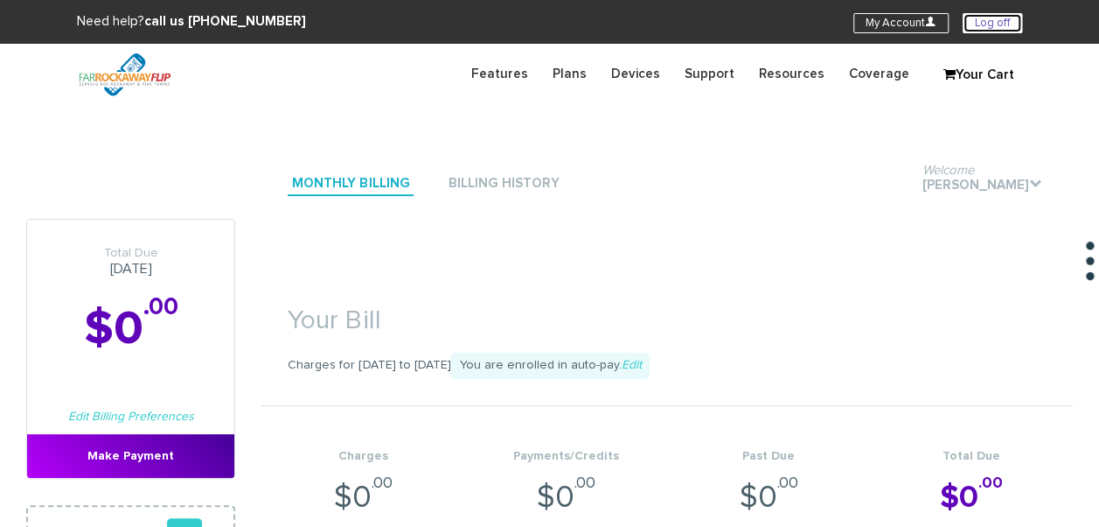
click at [974, 30] on link "Log off" at bounding box center [992, 23] width 59 height 20
